Goal: Task Accomplishment & Management: Manage account settings

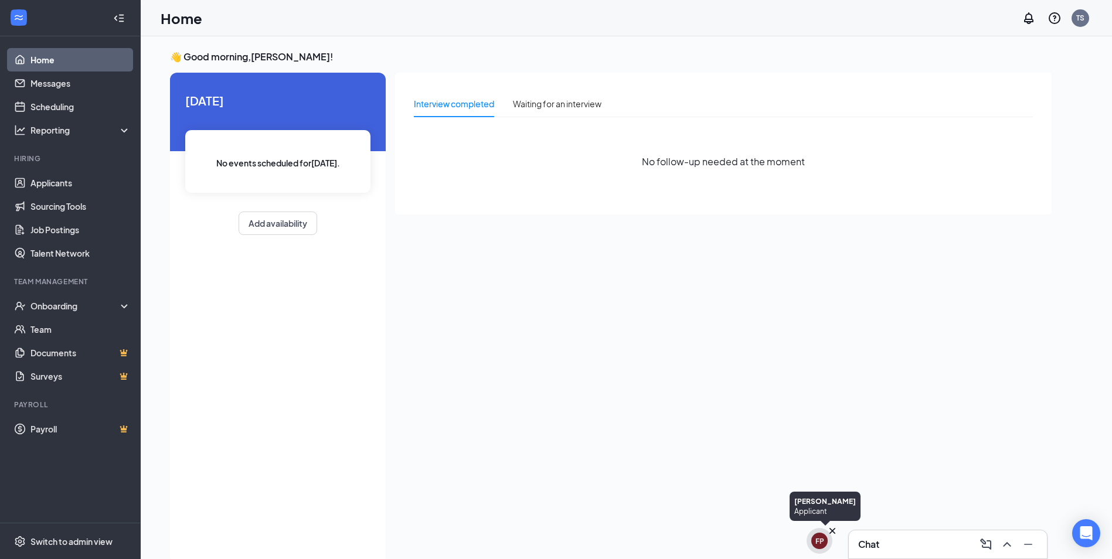
click at [830, 532] on icon "Cross" at bounding box center [832, 531] width 12 height 12
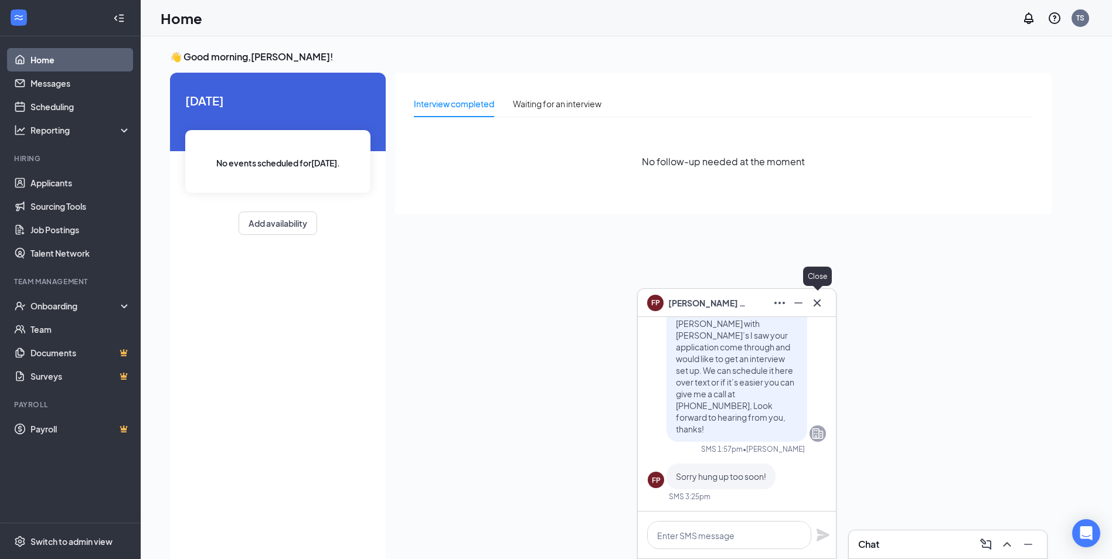
click at [819, 296] on icon "Cross" at bounding box center [817, 303] width 14 height 14
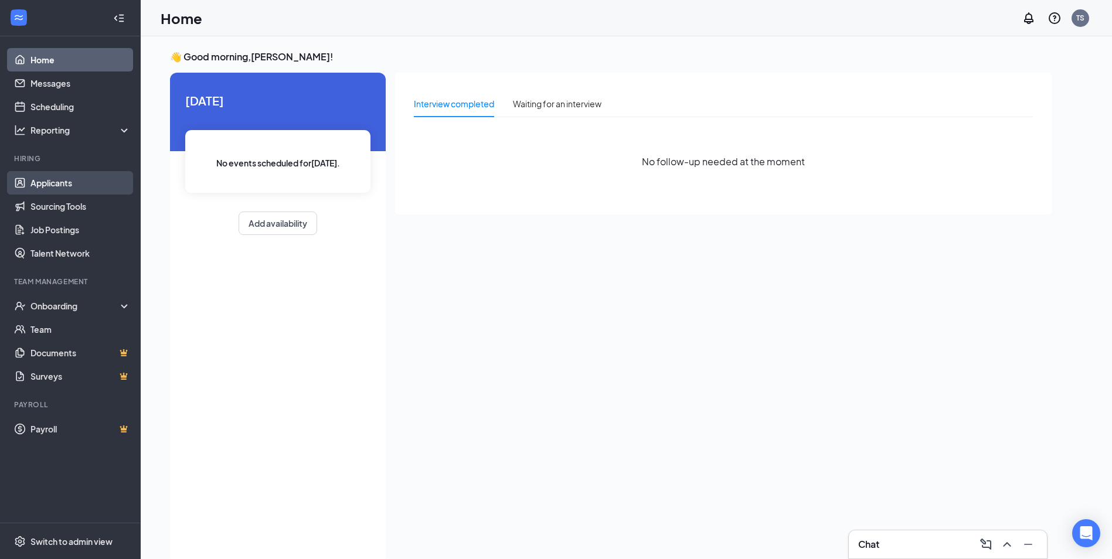
click at [48, 183] on link "Applicants" at bounding box center [80, 182] width 100 height 23
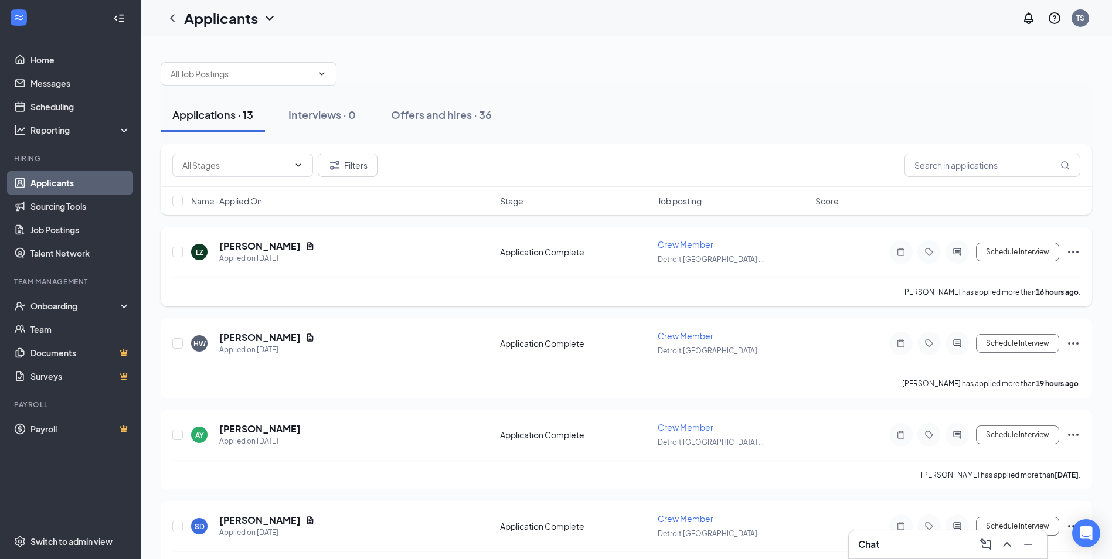
click at [257, 239] on div "LZ [PERSON_NAME] Applied on [DATE] Application Complete Crew Member [GEOGRAPHIC…" at bounding box center [626, 258] width 908 height 39
click at [254, 244] on h5 "[PERSON_NAME]" at bounding box center [259, 246] width 81 height 13
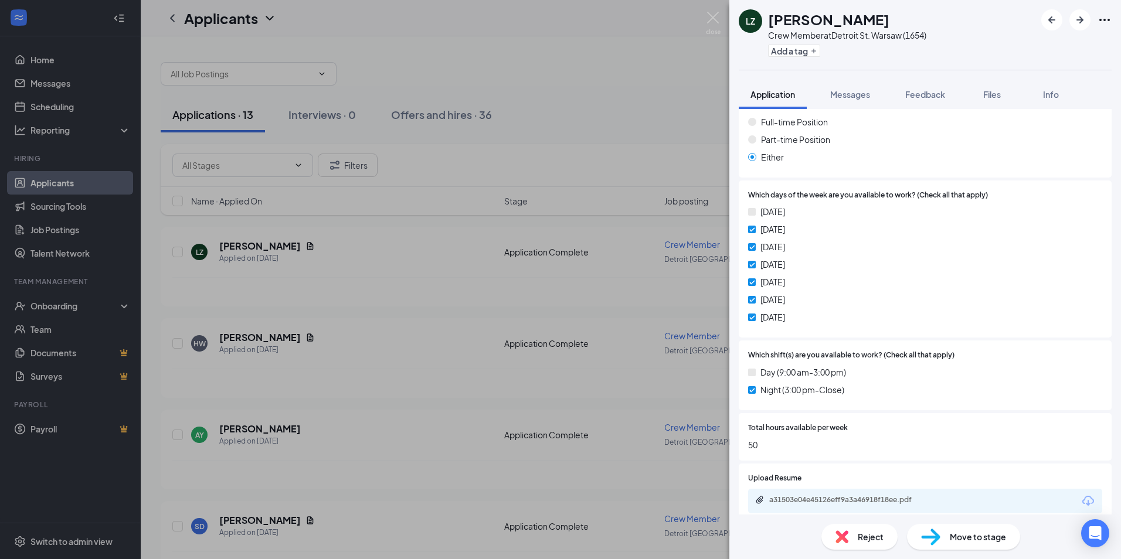
scroll to position [455, 0]
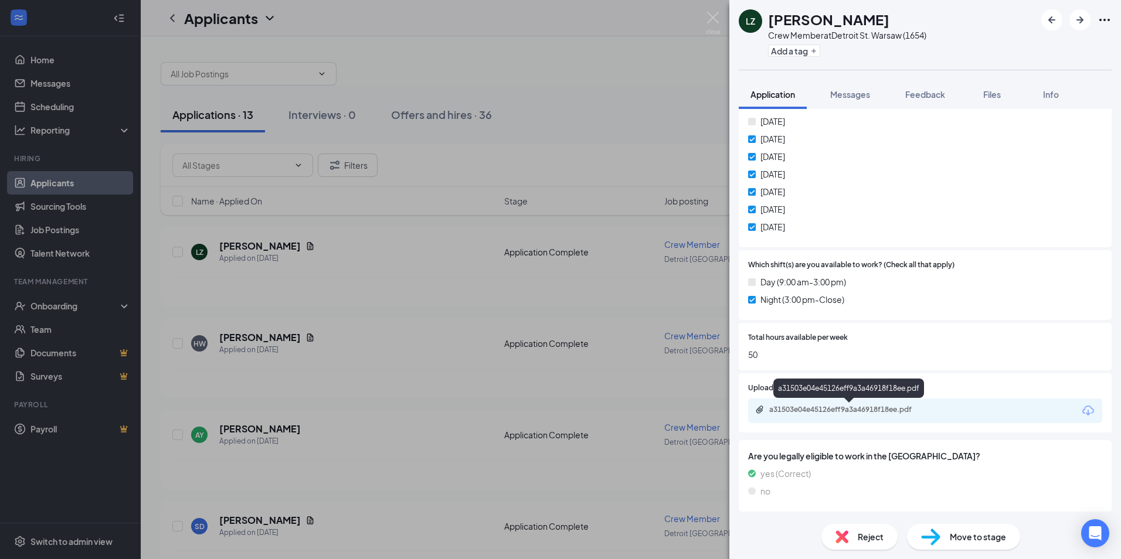
click at [845, 411] on div "a31503e04e45126eff9a3a46918f18ee.pdf" at bounding box center [851, 409] width 164 height 9
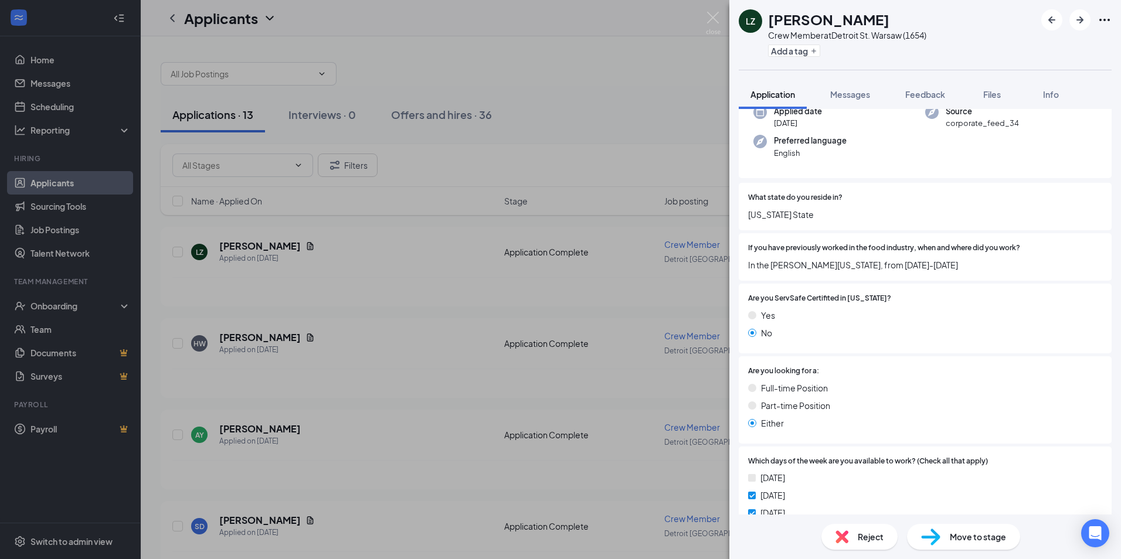
scroll to position [0, 0]
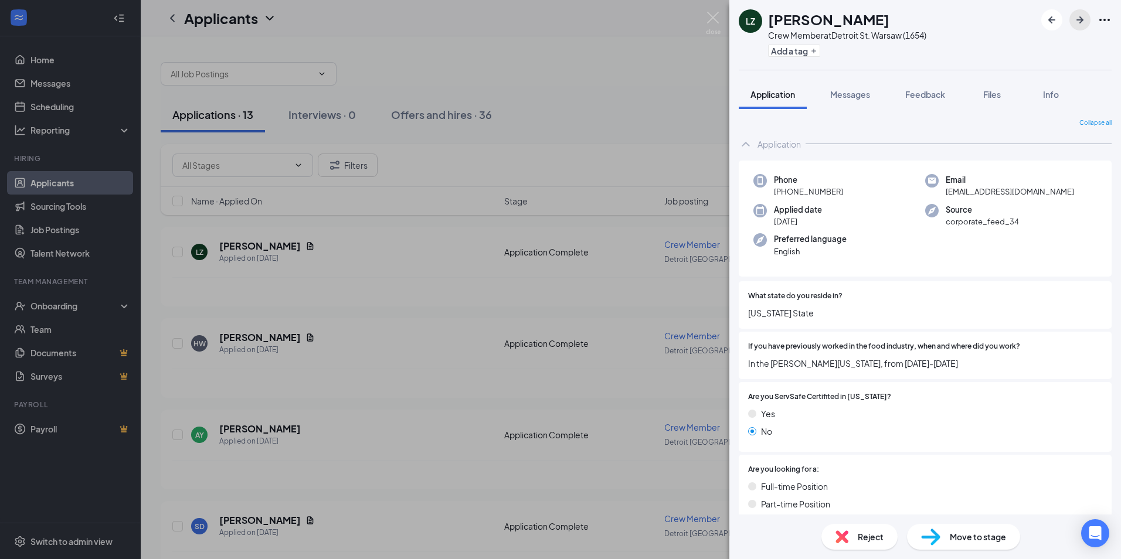
click at [1078, 18] on icon "ArrowRight" at bounding box center [1080, 20] width 14 height 14
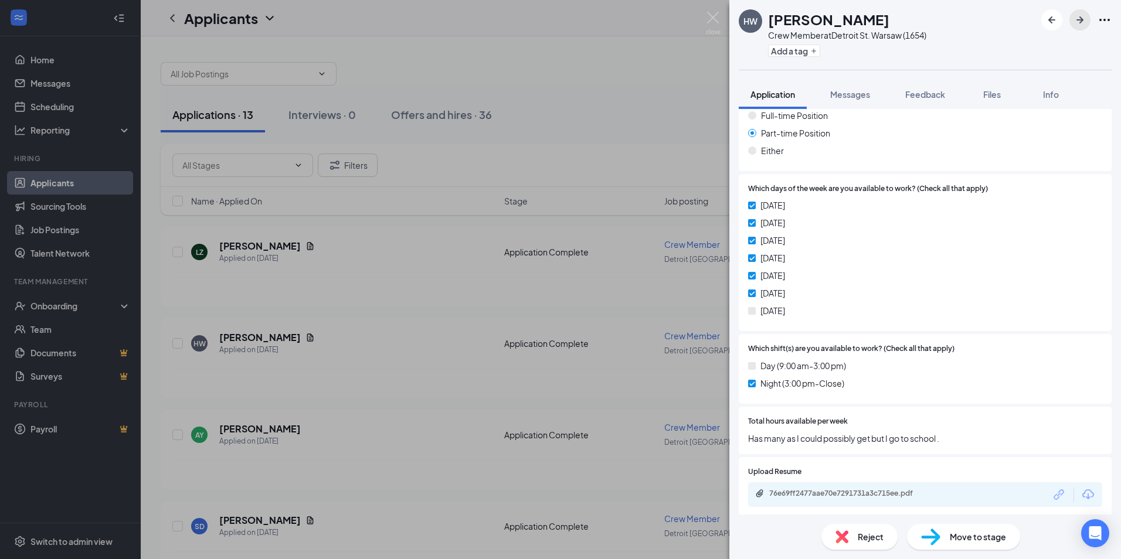
scroll to position [455, 0]
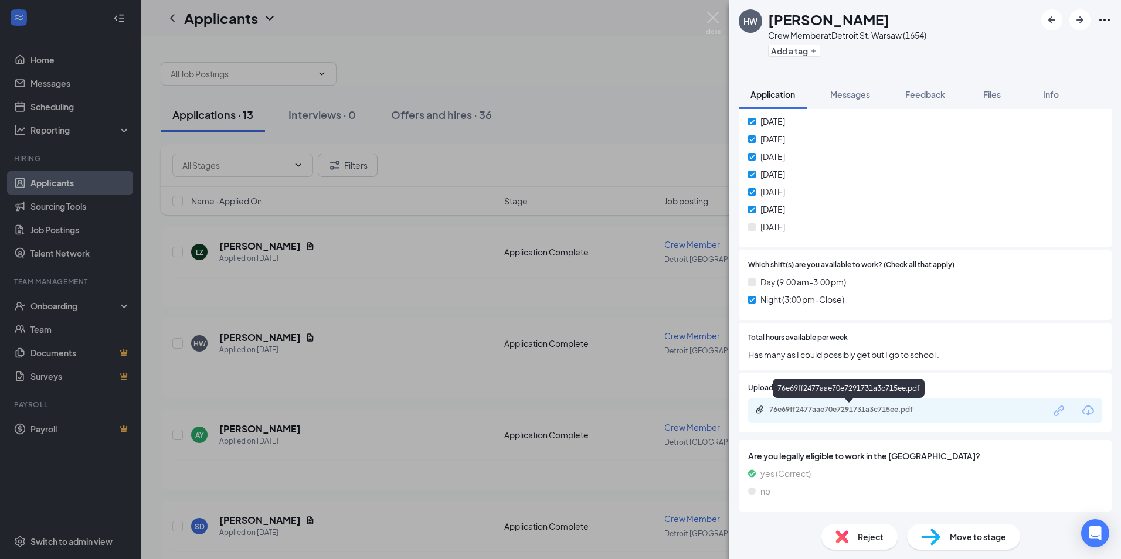
click at [882, 410] on div "76e69ff2477aae70e7291731a3c715ee.pdf" at bounding box center [851, 409] width 164 height 9
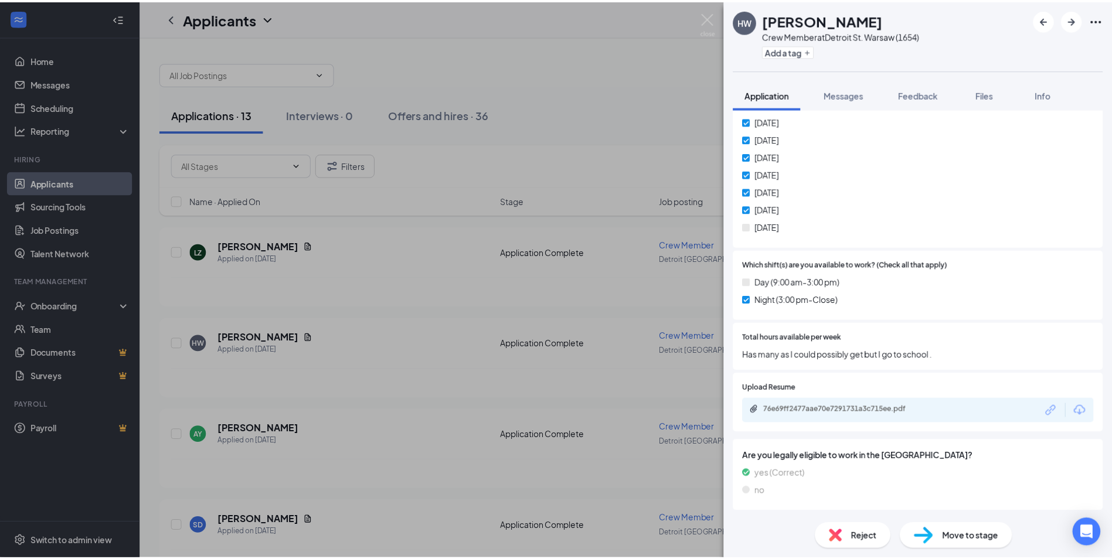
scroll to position [450, 0]
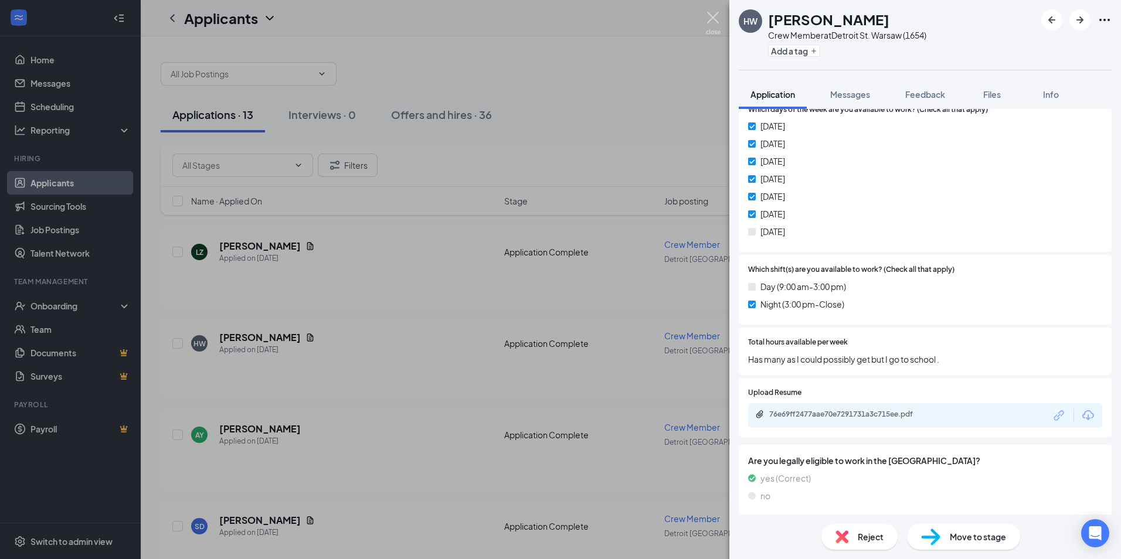
click at [713, 22] on img at bounding box center [713, 23] width 15 height 23
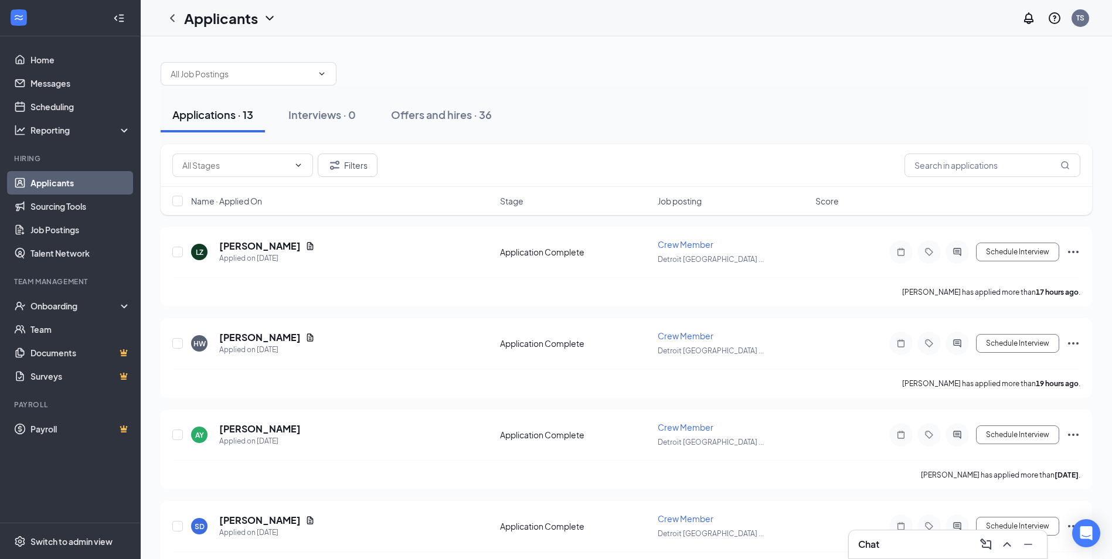
click at [880, 551] on div "Chat" at bounding box center [947, 544] width 179 height 19
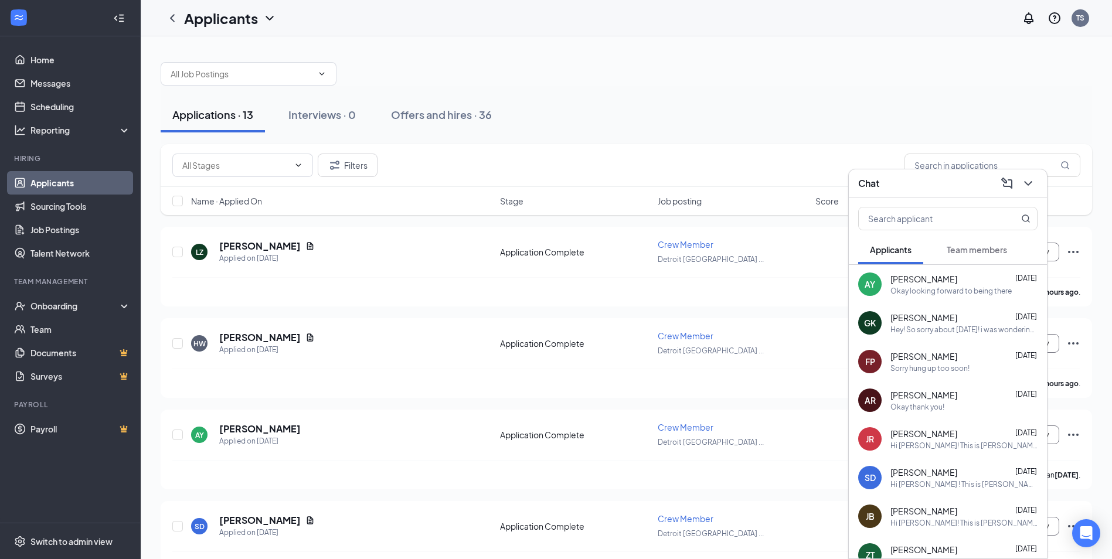
click at [956, 191] on div "Chat" at bounding box center [947, 183] width 179 height 18
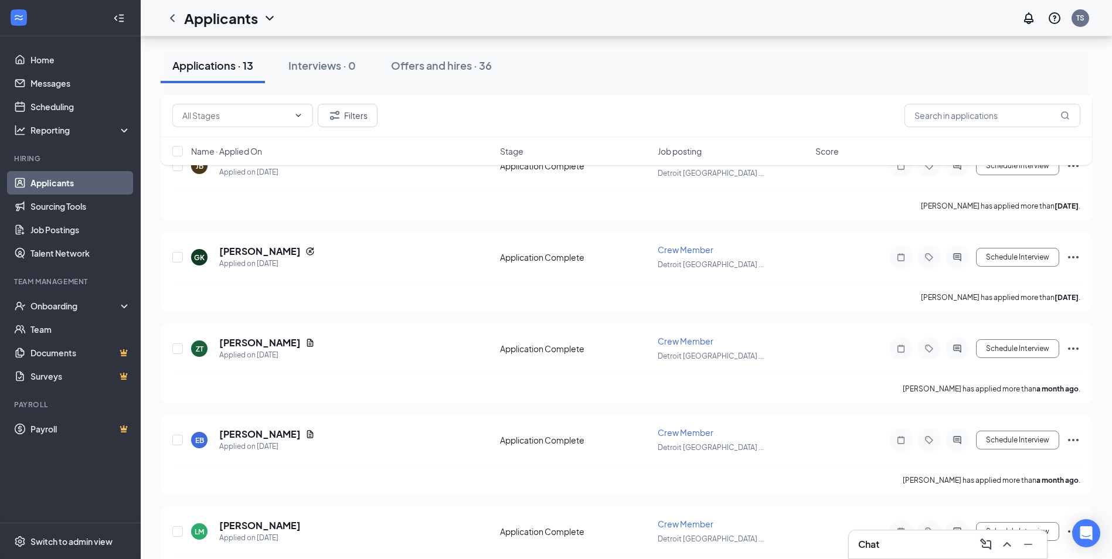
scroll to position [859, 0]
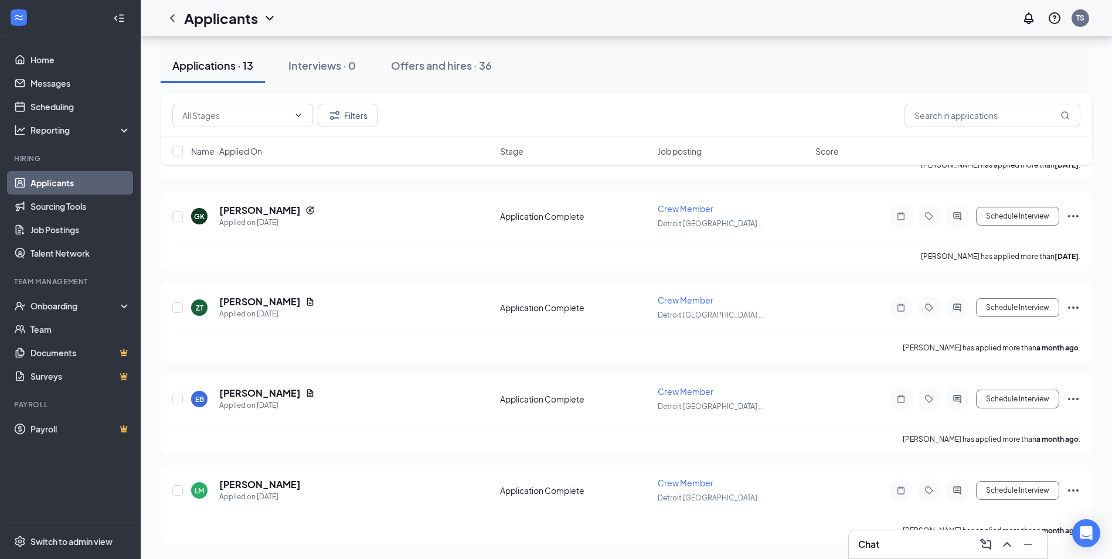
click at [928, 538] on div "Chat" at bounding box center [947, 544] width 179 height 19
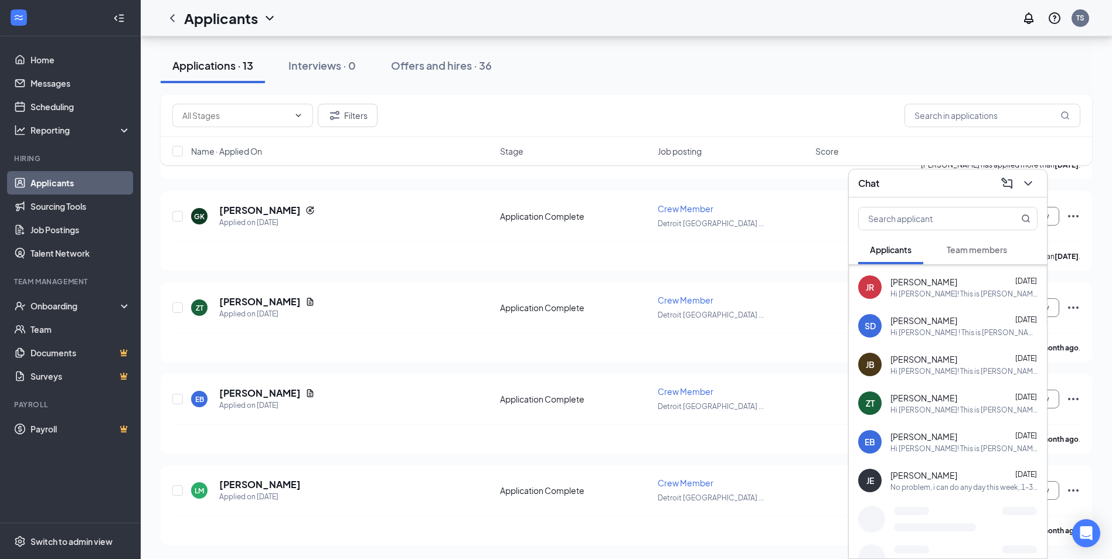
scroll to position [229, 0]
click at [180, 490] on input "checkbox" at bounding box center [177, 490] width 11 height 11
checkbox input "true"
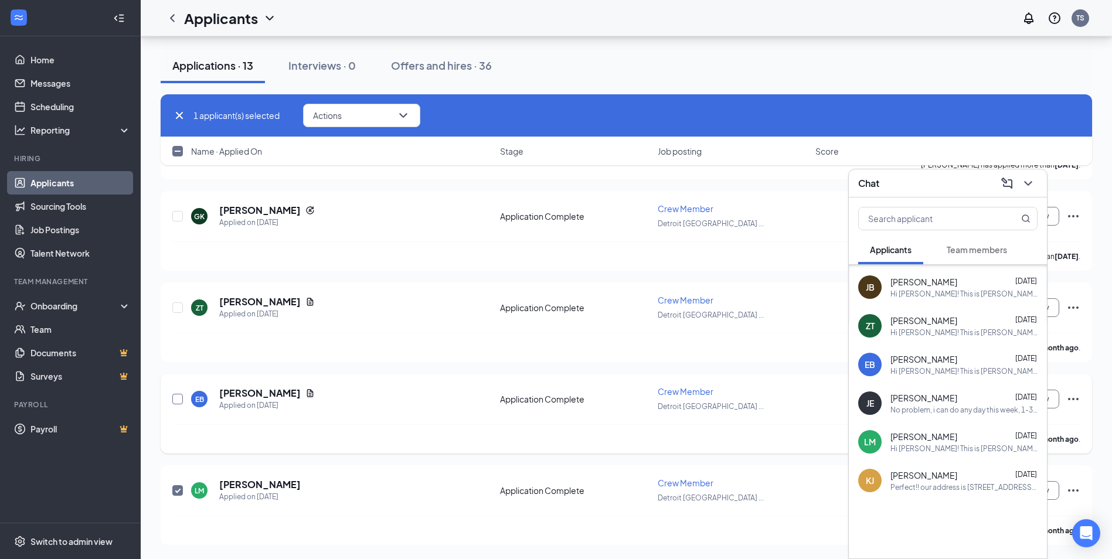
click at [180, 400] on input "checkbox" at bounding box center [177, 399] width 11 height 11
checkbox input "true"
click at [179, 307] on input "checkbox" at bounding box center [177, 307] width 11 height 11
checkbox input "true"
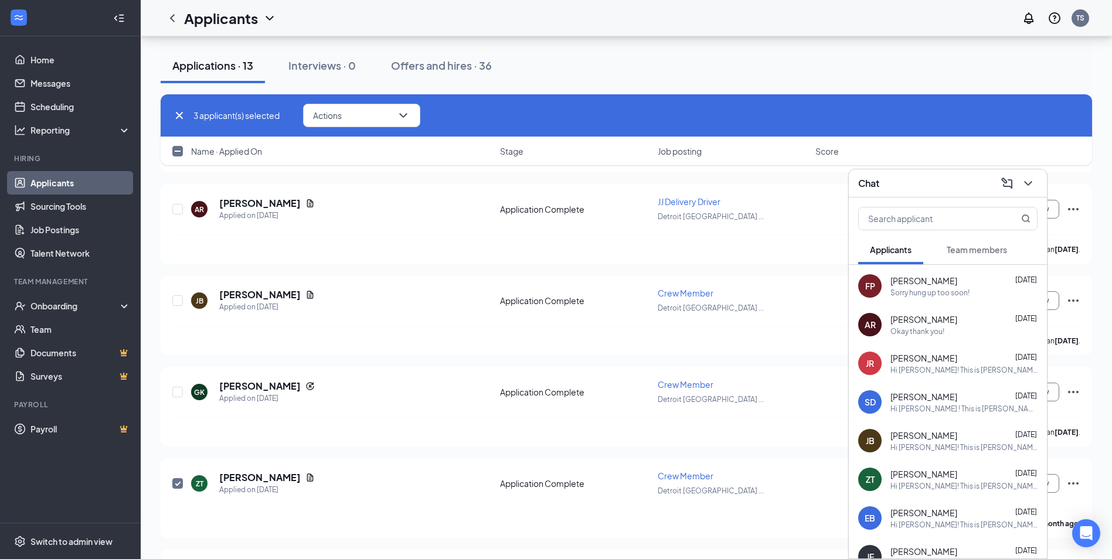
scroll to position [176, 0]
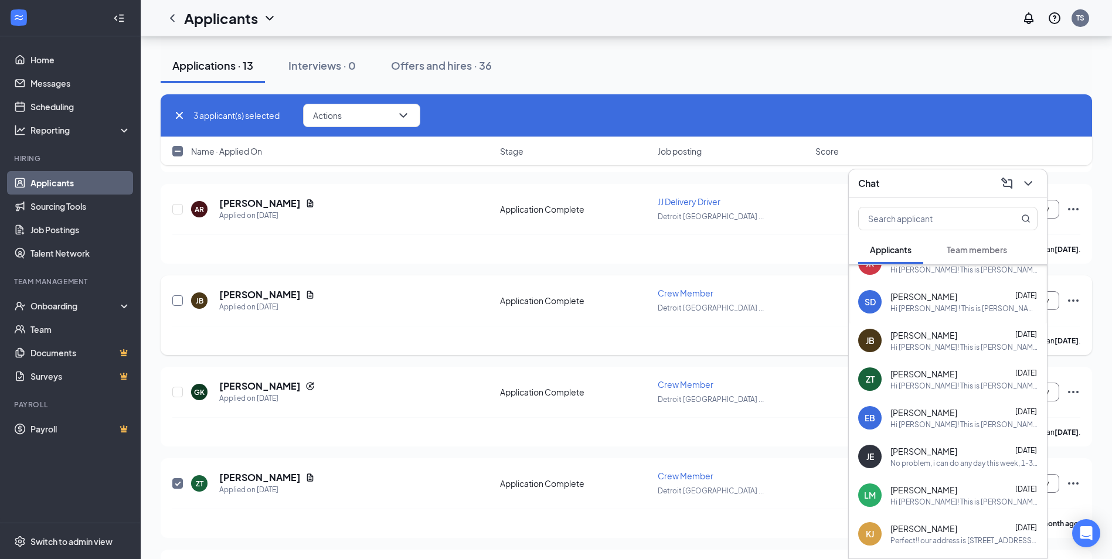
click at [180, 296] on input "checkbox" at bounding box center [177, 300] width 11 height 11
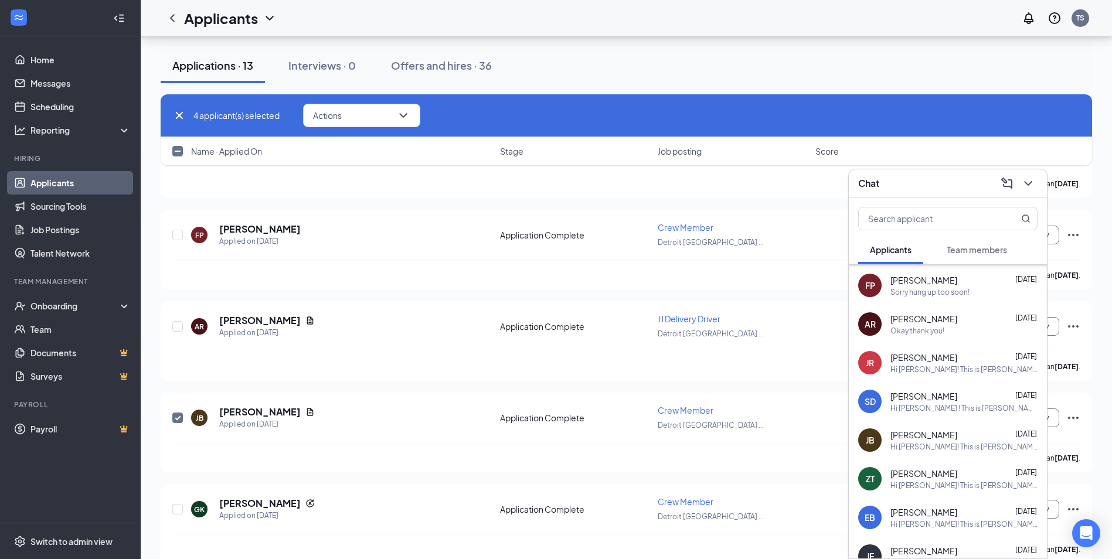
scroll to position [53, 0]
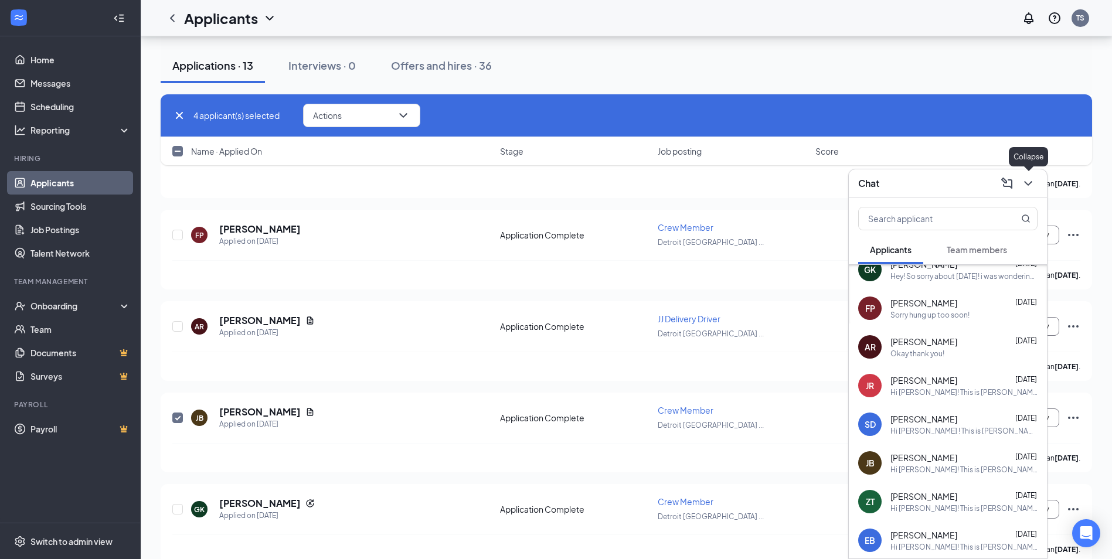
click at [1024, 187] on icon "ChevronDown" at bounding box center [1028, 183] width 14 height 14
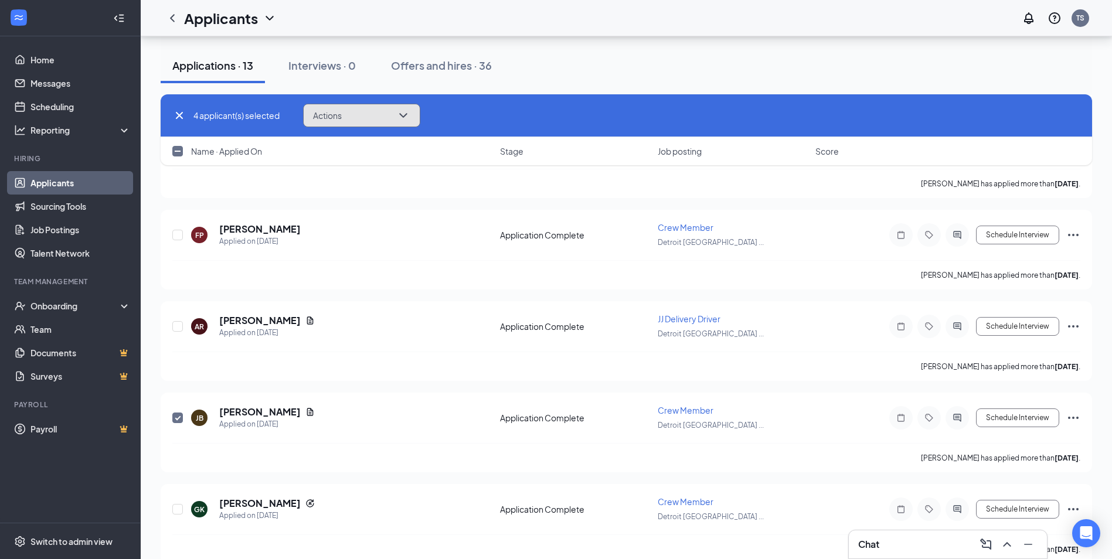
click at [405, 115] on icon "ChevronDown" at bounding box center [403, 115] width 14 height 14
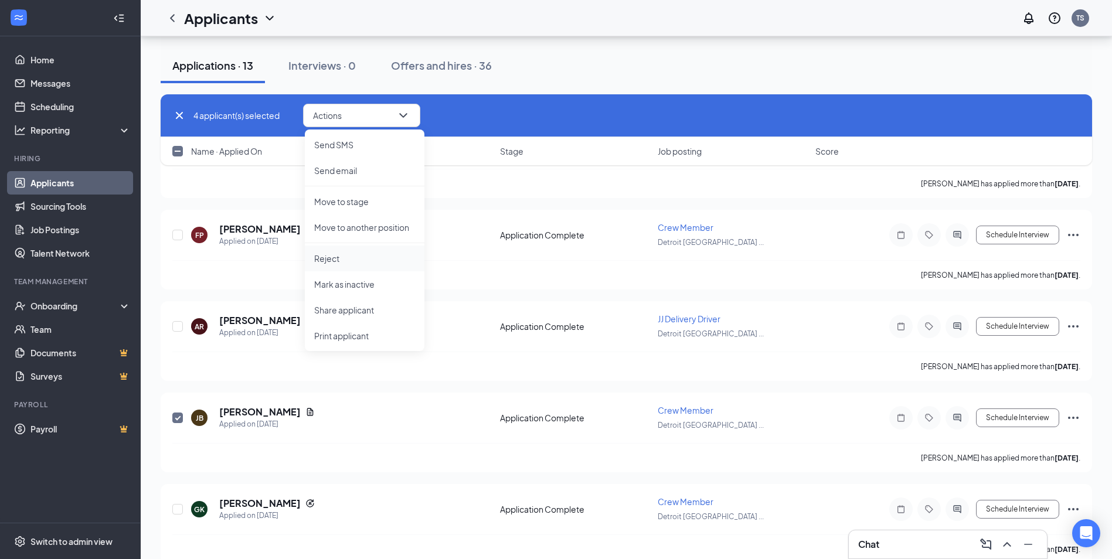
click at [351, 258] on p "Reject" at bounding box center [364, 259] width 101 height 12
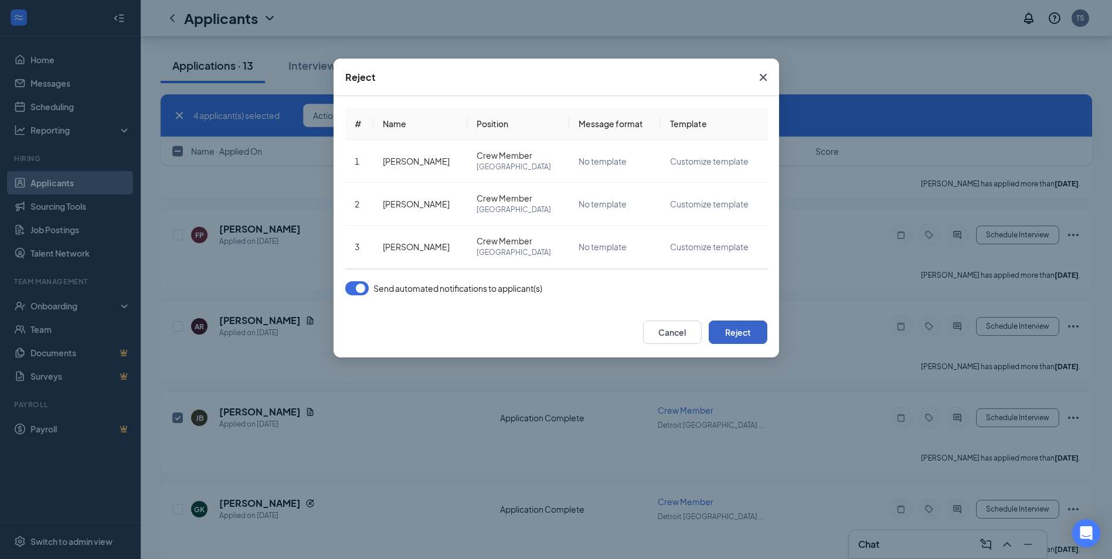
click at [732, 325] on button "Reject" at bounding box center [738, 332] width 59 height 23
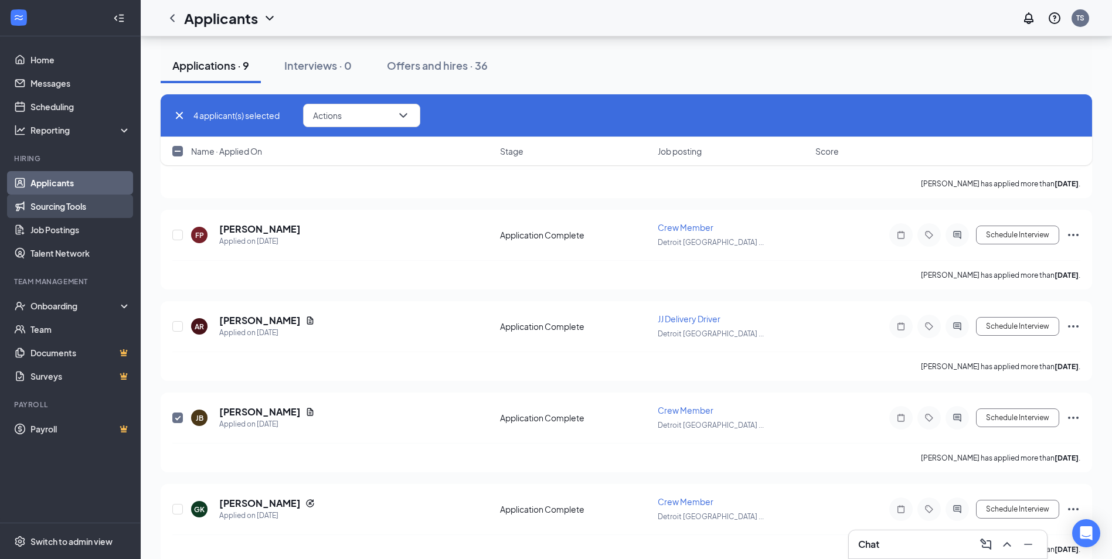
checkbox input "false"
click at [91, 183] on link "Applicants" at bounding box center [80, 182] width 100 height 23
